Goal: Task Accomplishment & Management: Use online tool/utility

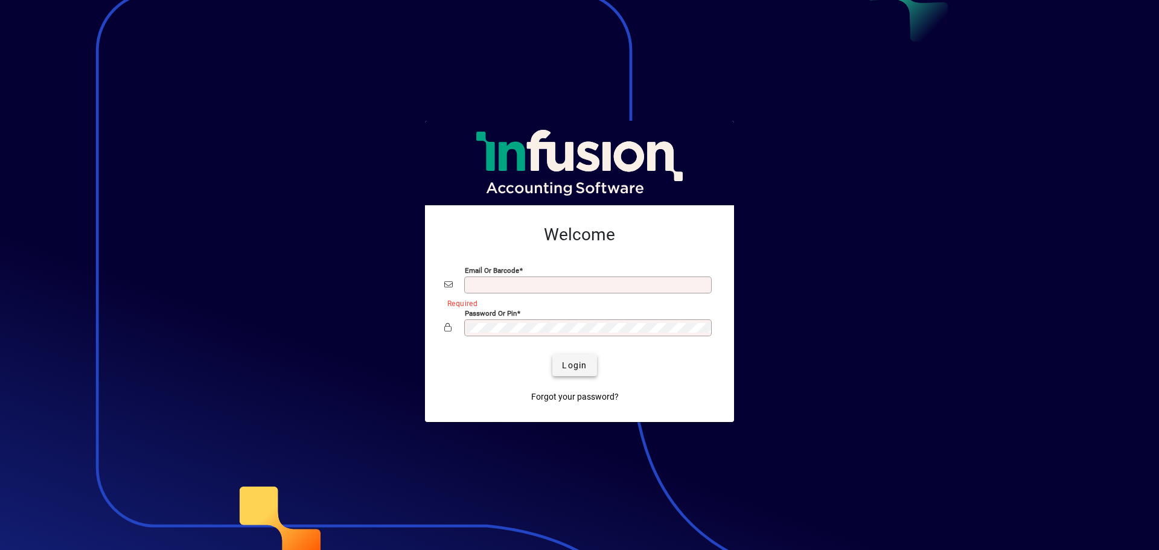
type input "**********"
click at [571, 365] on span "Login" at bounding box center [574, 365] width 25 height 13
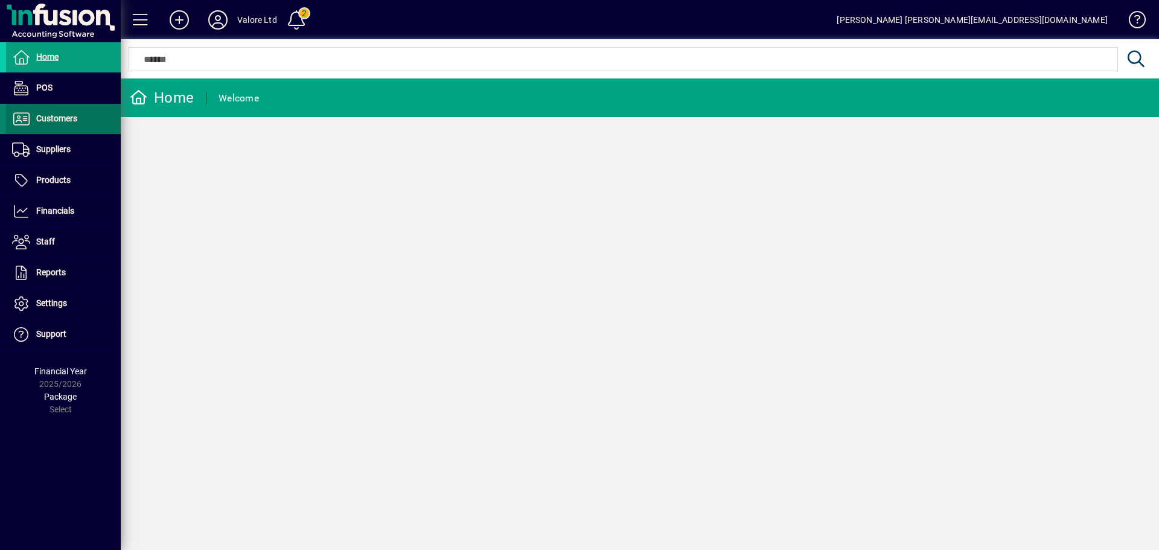
click at [73, 121] on span "Customers" at bounding box center [56, 119] width 41 height 10
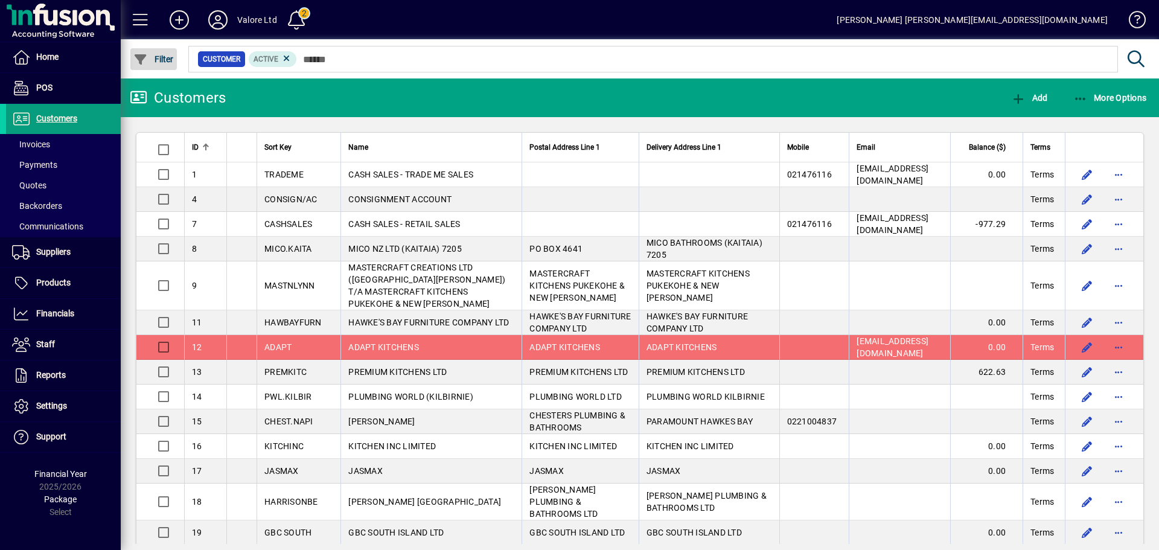
click at [163, 57] on span "Filter" at bounding box center [153, 59] width 40 height 10
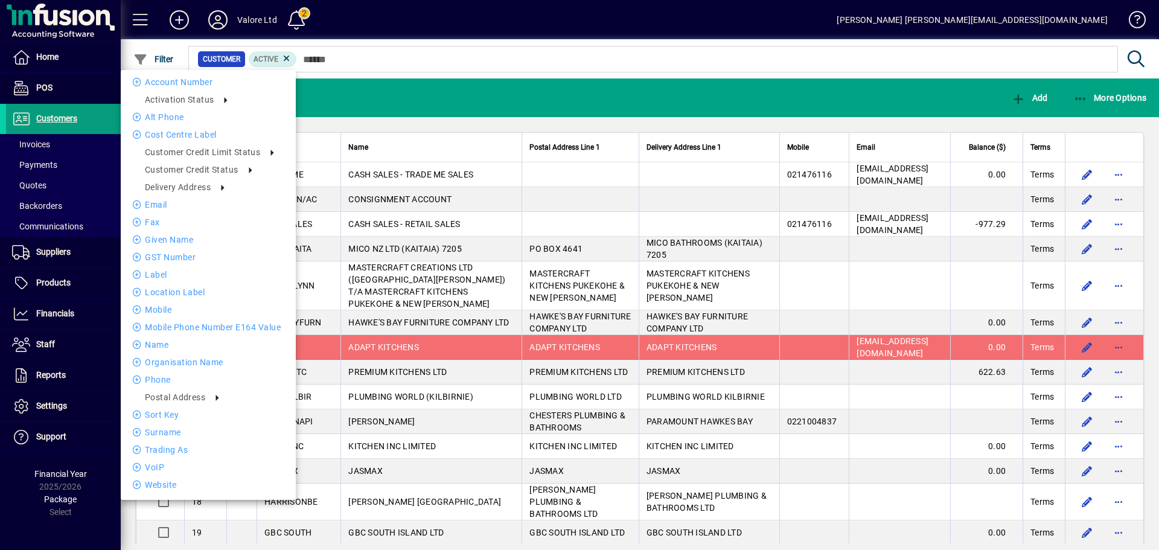
click at [427, 48] on div at bounding box center [579, 275] width 1159 height 550
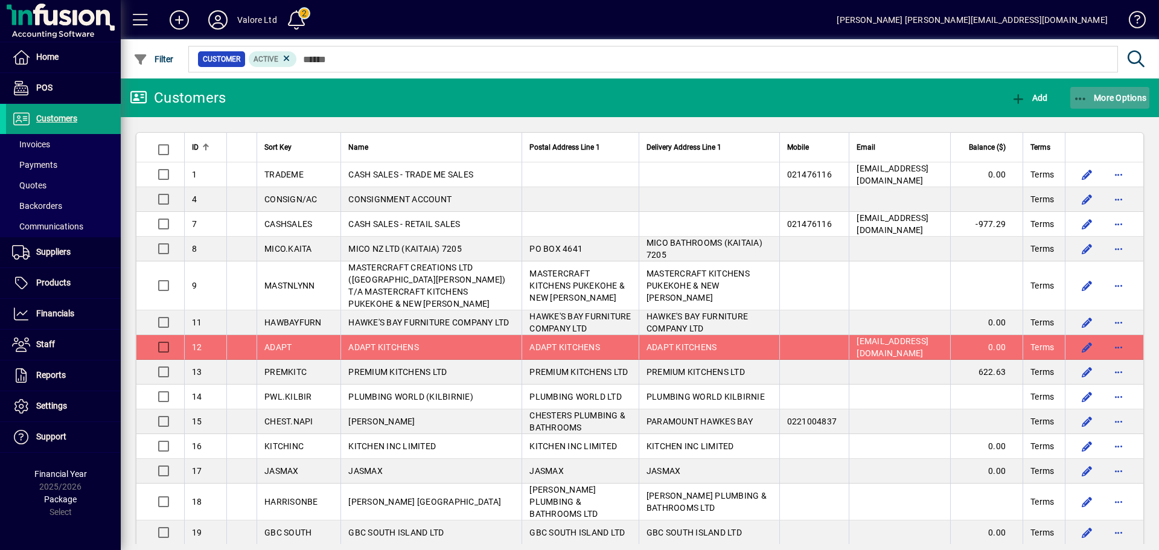
click at [1138, 95] on span "More Options" at bounding box center [1111, 98] width 74 height 10
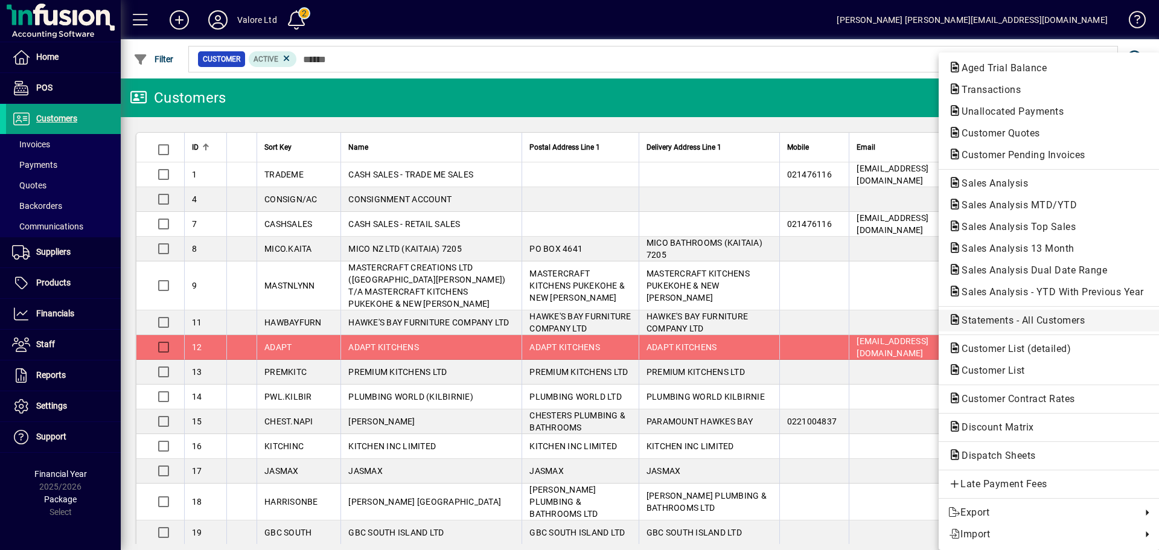
click at [1010, 322] on span "Statements - All Customers" at bounding box center [1020, 320] width 142 height 11
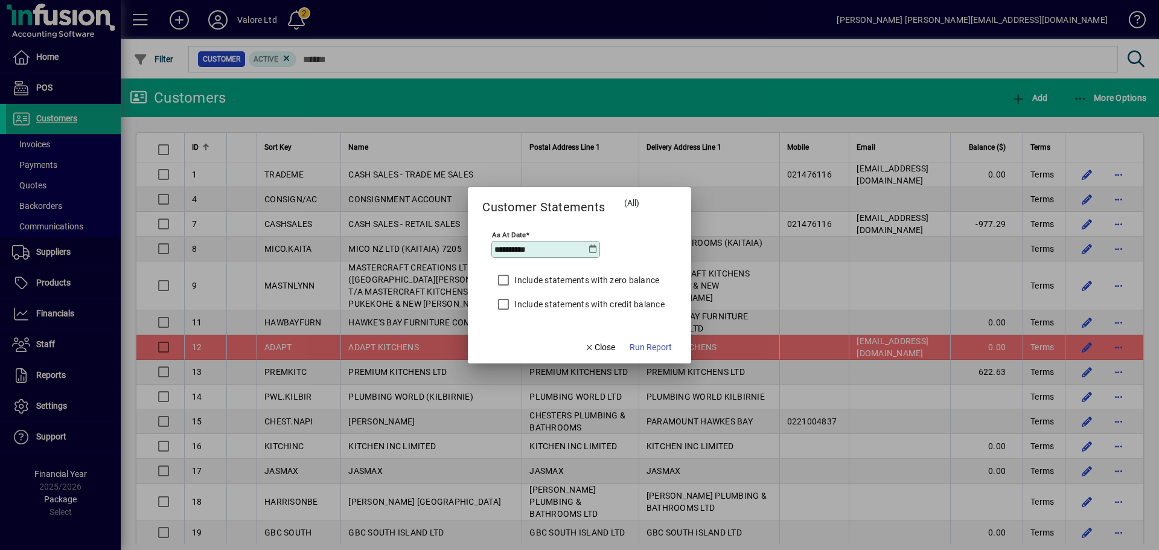
click at [594, 245] on icon at bounding box center [594, 250] width 10 height 10
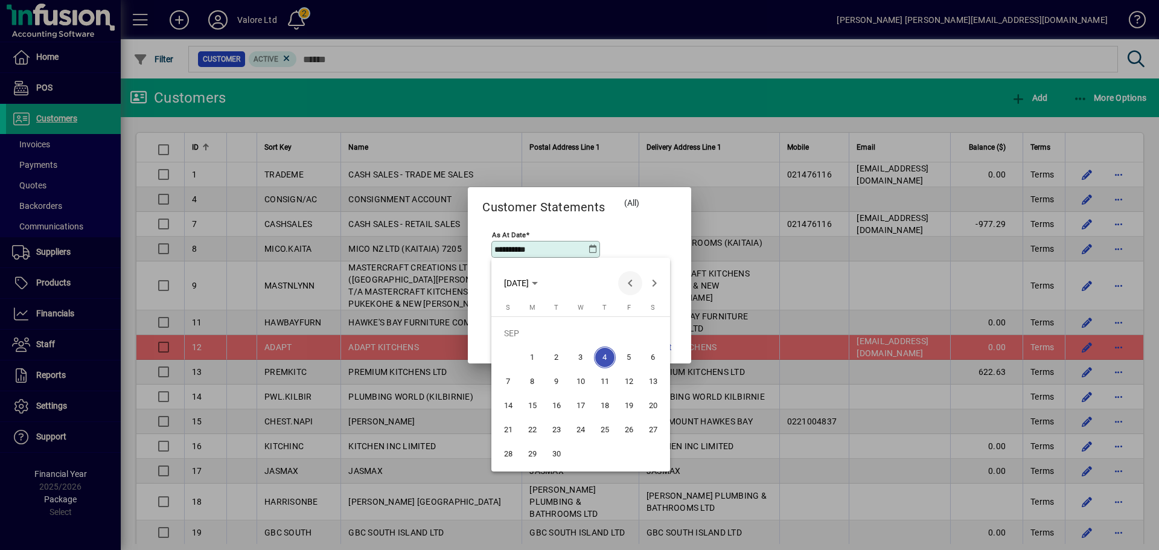
click at [627, 280] on span "Previous month" at bounding box center [630, 283] width 24 height 24
click at [505, 454] on span "31" at bounding box center [509, 454] width 22 height 22
type input "**********"
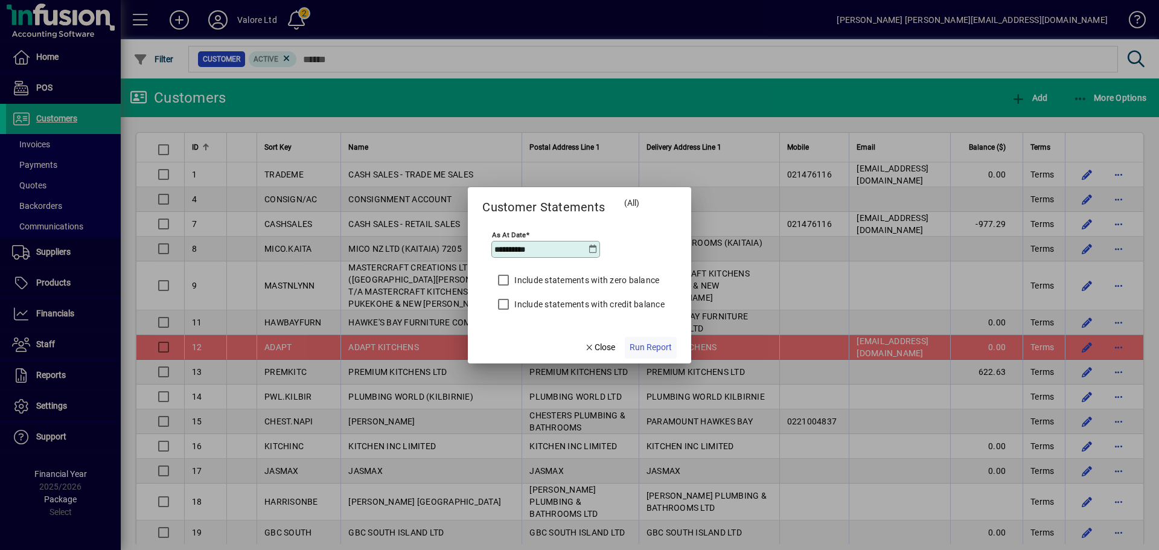
click at [658, 345] on span "Run Report" at bounding box center [651, 347] width 42 height 13
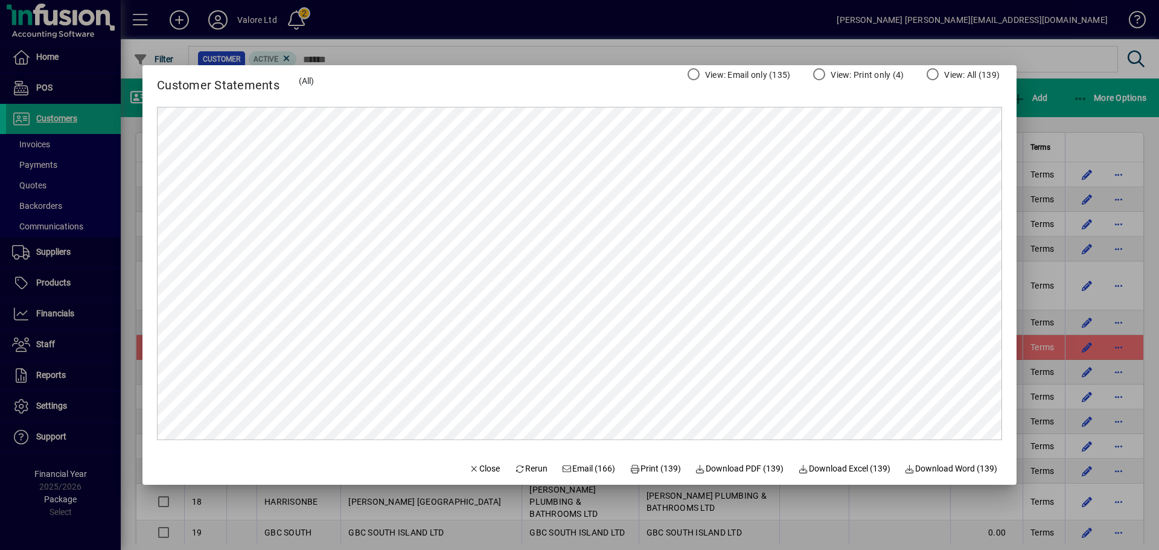
click at [1097, 94] on div at bounding box center [579, 275] width 1159 height 550
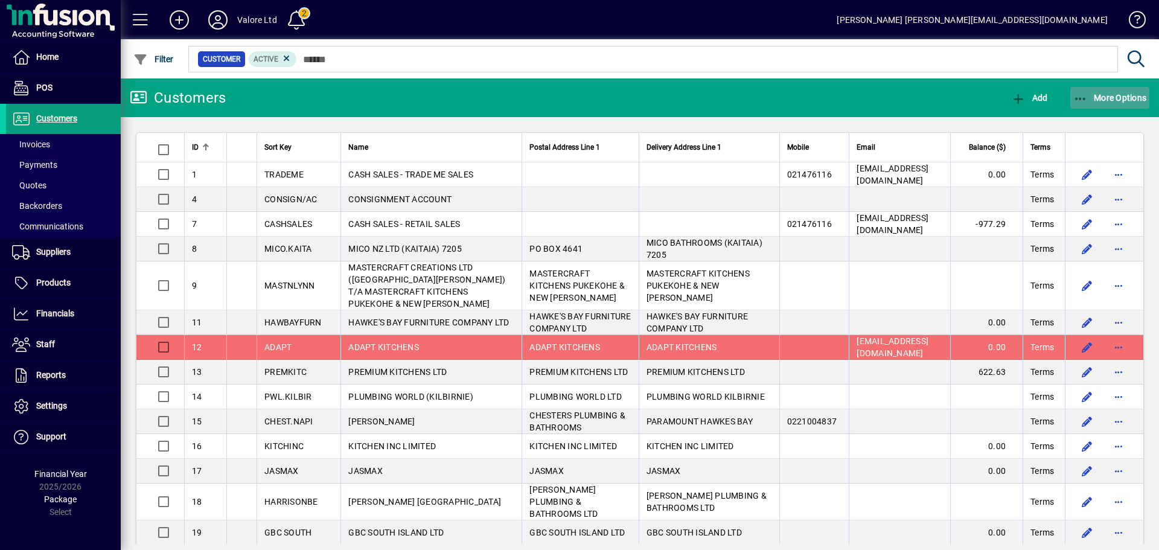
click at [1109, 96] on span "More Options" at bounding box center [1111, 98] width 74 height 10
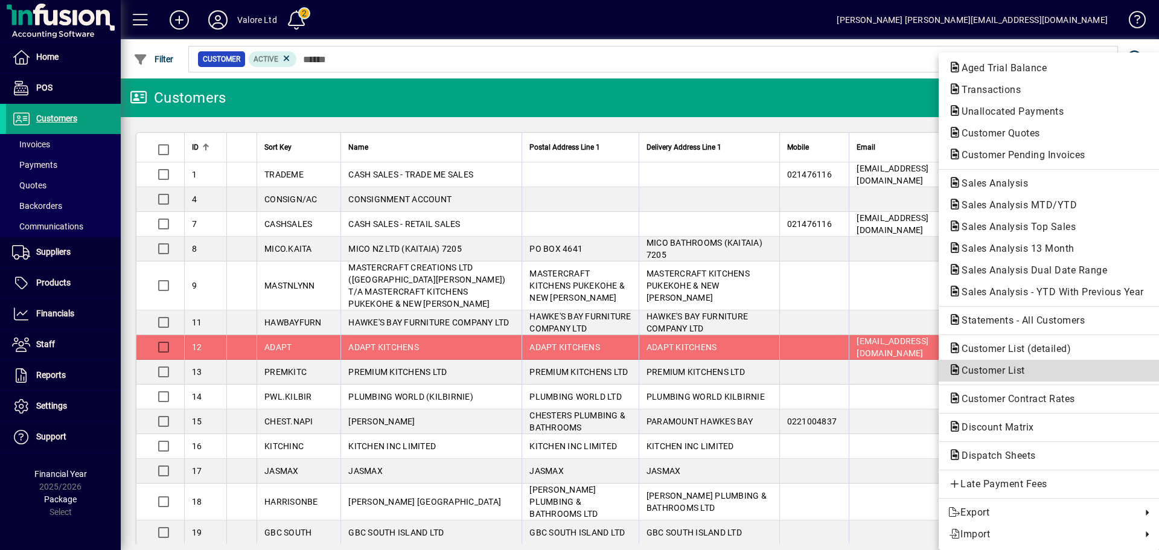
click at [1013, 364] on span "Customer List" at bounding box center [1050, 370] width 202 height 14
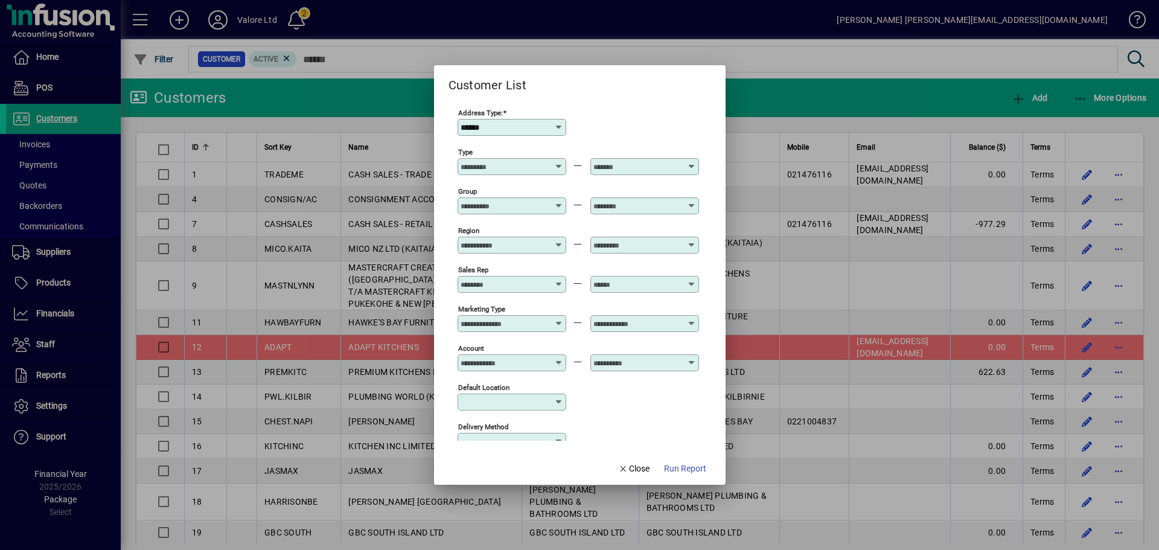
click at [564, 123] on div "******" at bounding box center [513, 128] width 105 height 10
click at [796, 78] on div at bounding box center [579, 275] width 1159 height 550
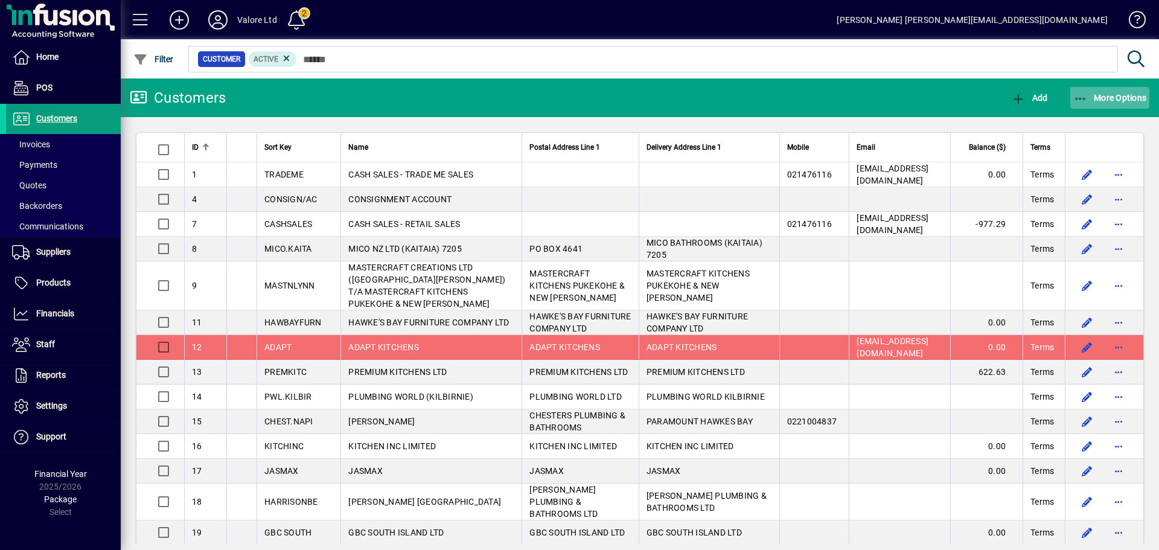
click at [1116, 95] on span "More Options" at bounding box center [1111, 98] width 74 height 10
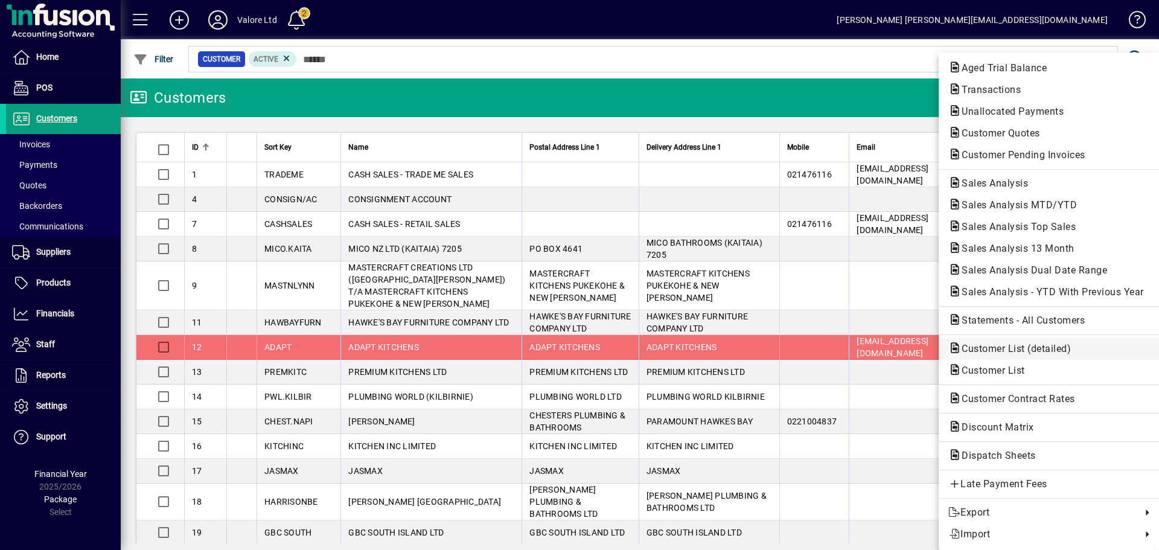
click at [1002, 345] on span "Customer List (detailed)" at bounding box center [1013, 348] width 129 height 11
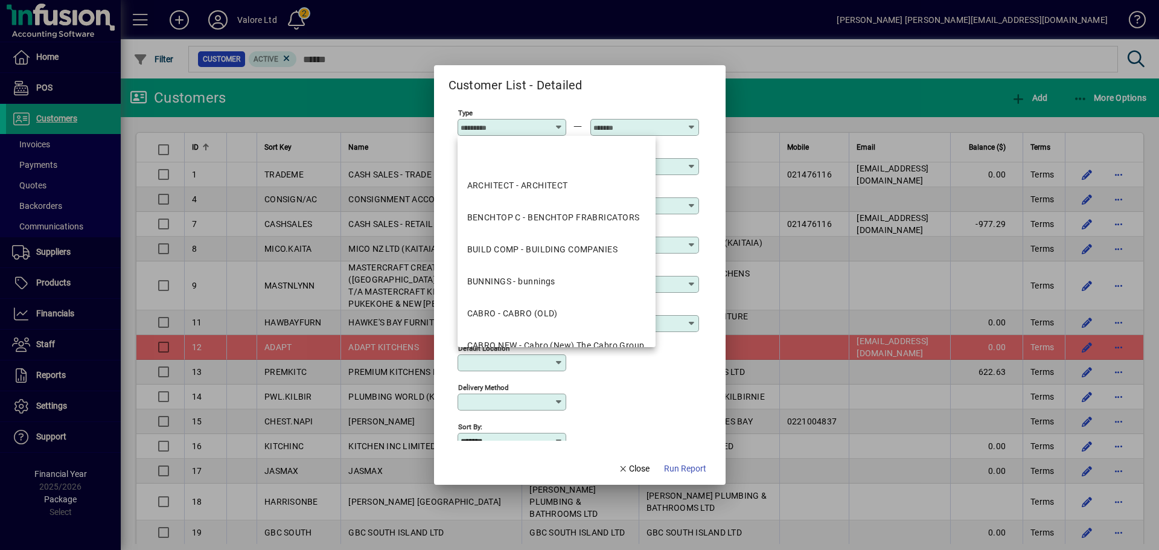
click at [781, 79] on div at bounding box center [579, 275] width 1159 height 550
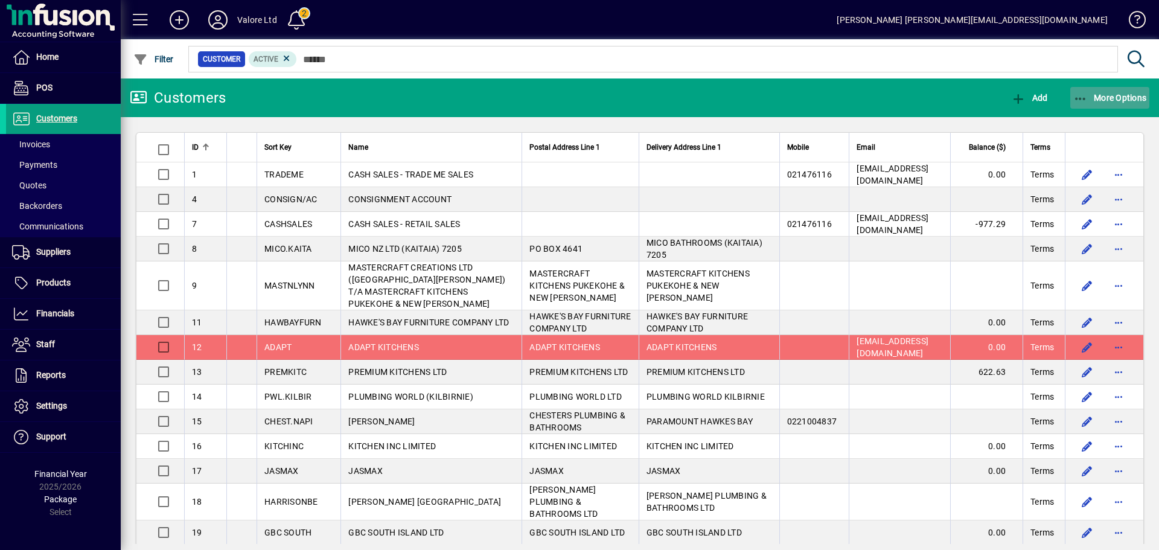
click at [1115, 96] on span "More Options" at bounding box center [1111, 98] width 74 height 10
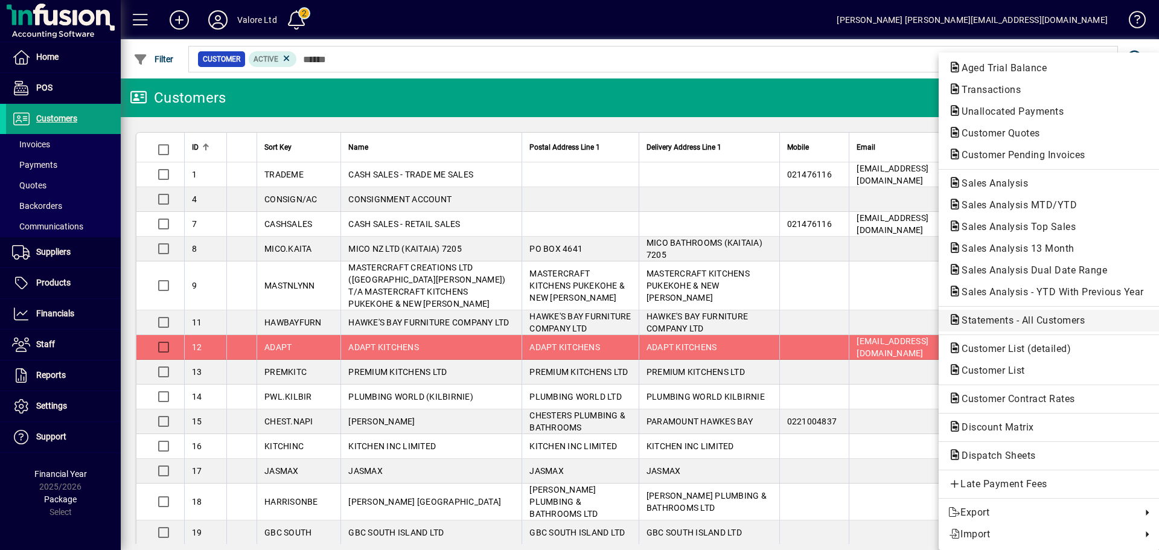
click at [1012, 322] on span "Statements - All Customers" at bounding box center [1020, 320] width 142 height 11
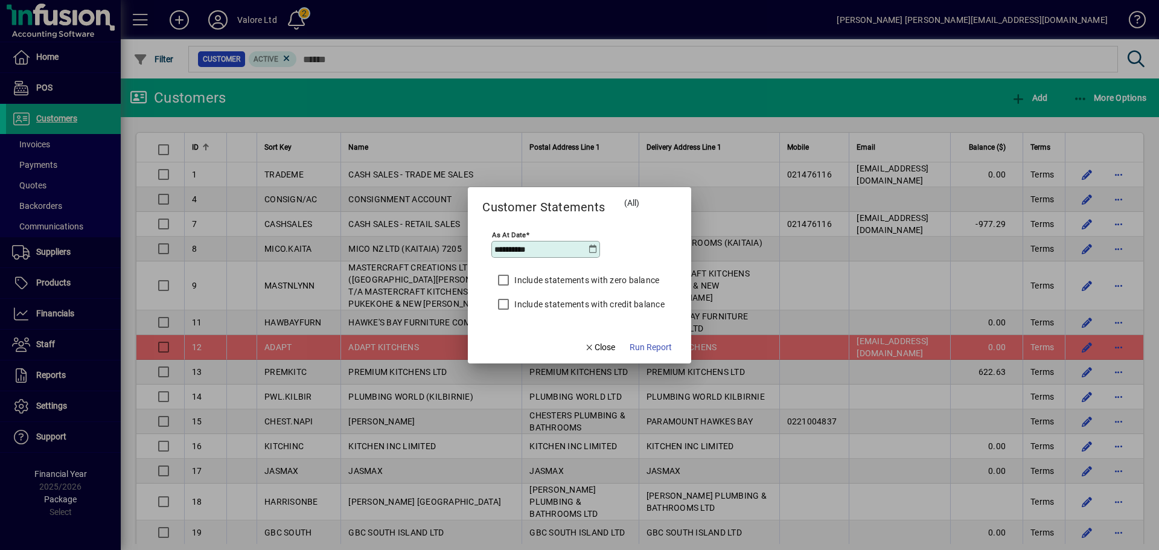
click at [595, 250] on icon at bounding box center [594, 250] width 10 height 10
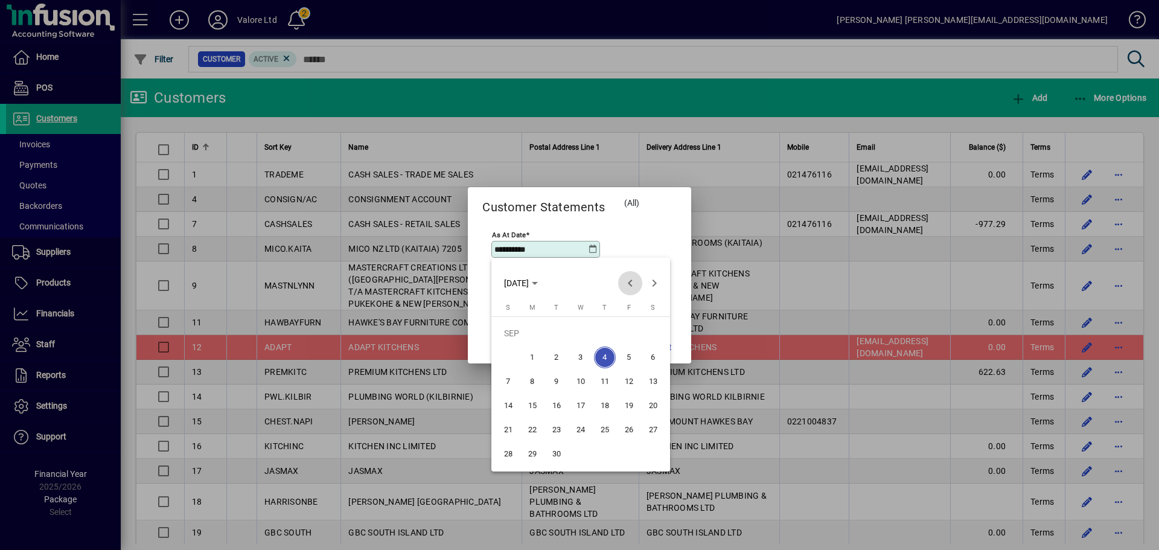
click at [628, 282] on span "Previous month" at bounding box center [630, 283] width 24 height 24
click at [508, 445] on span "31" at bounding box center [509, 454] width 22 height 22
type input "**********"
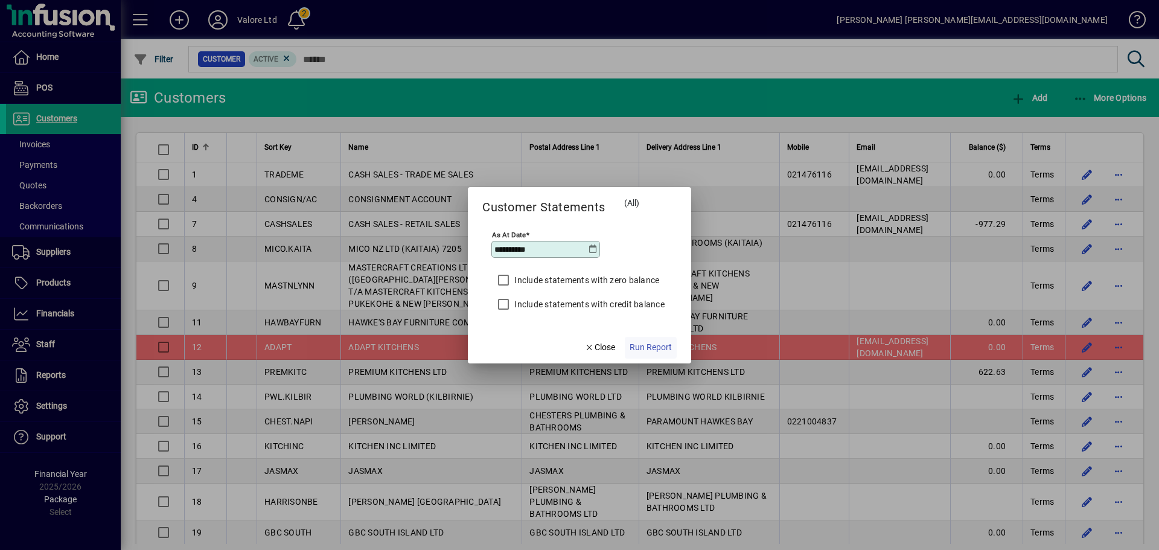
click at [647, 349] on span "Run Report" at bounding box center [651, 347] width 42 height 13
